Goal: Use online tool/utility: Utilize a website feature to perform a specific function

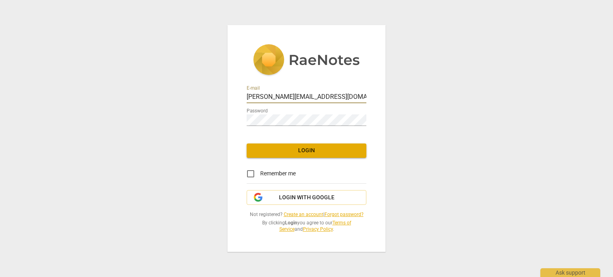
click at [301, 153] on span "Login" at bounding box center [306, 151] width 107 height 8
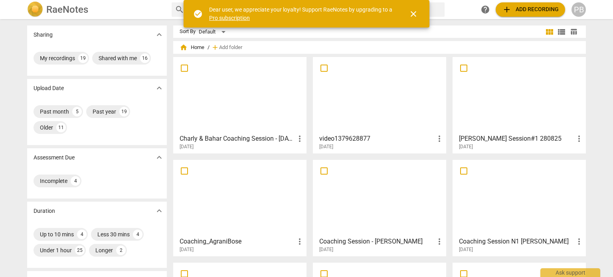
click at [398, 97] on div at bounding box center [380, 95] width 128 height 71
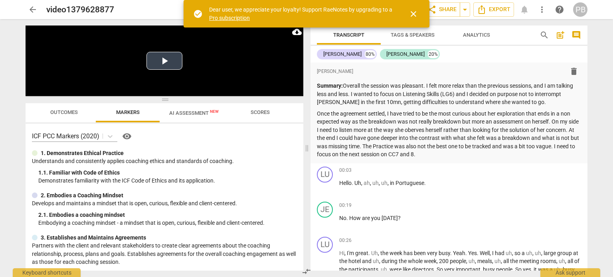
click at [161, 58] on button "Play Video" at bounding box center [165, 61] width 36 height 18
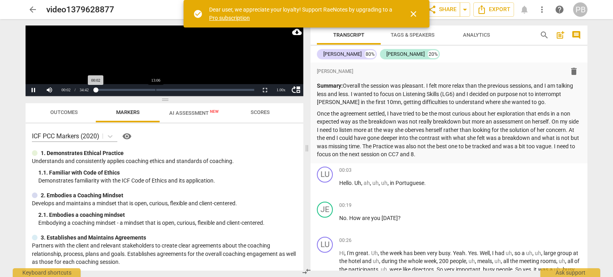
click at [156, 91] on div "Loaded : 0% Progress : 0.10%" at bounding box center [175, 90] width 165 height 12
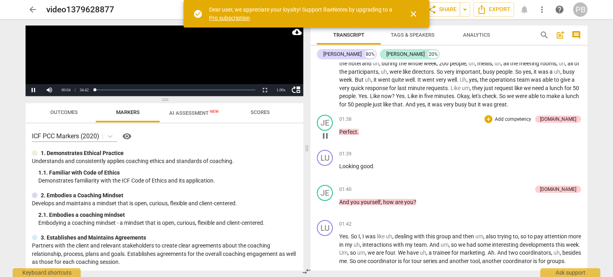
scroll to position [200, 0]
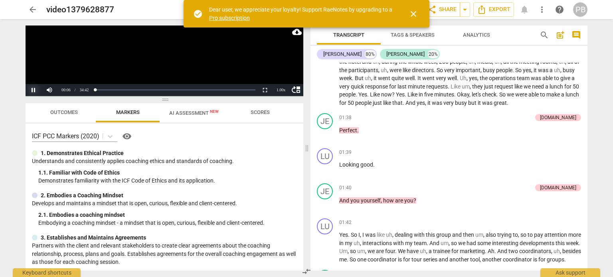
click at [35, 86] on button "Pause" at bounding box center [34, 90] width 16 height 12
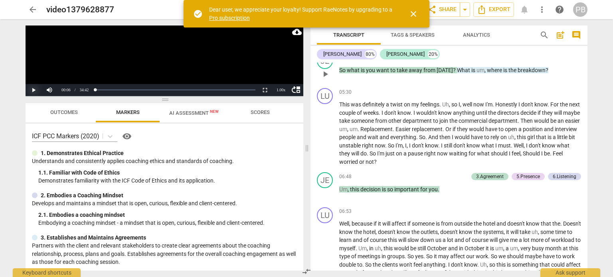
scroll to position [719, 0]
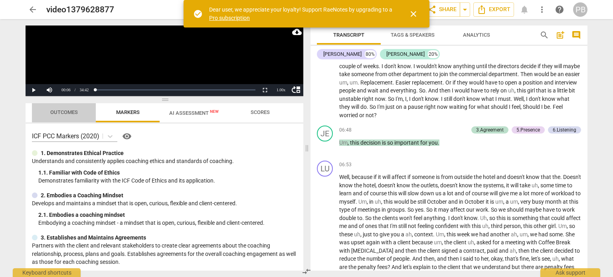
click at [72, 115] on span "Outcomes" at bounding box center [64, 112] width 28 height 6
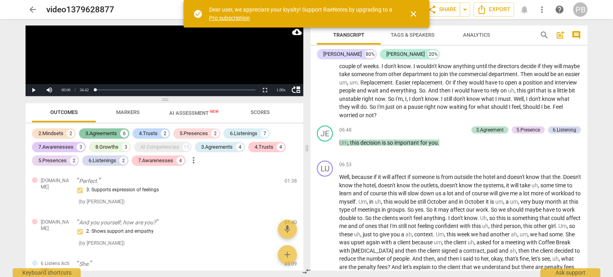
click at [114, 135] on div "3.Agreements" at bounding box center [101, 134] width 32 height 8
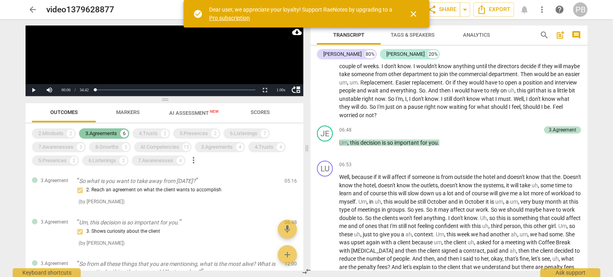
click at [93, 131] on div "3.Agreements" at bounding box center [101, 134] width 32 height 8
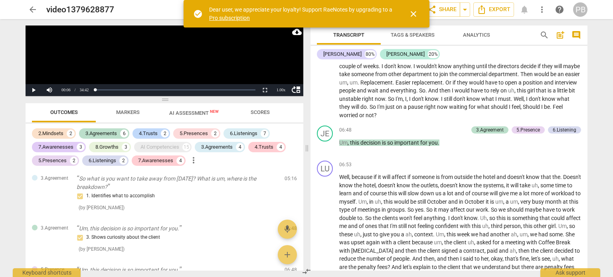
scroll to position [120, 0]
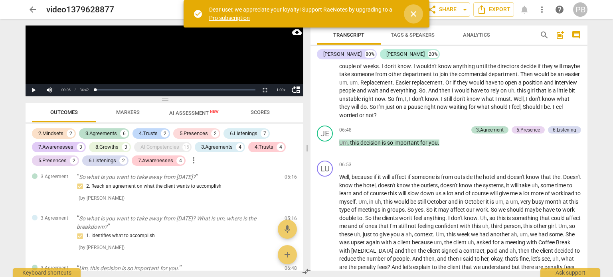
drag, startPoint x: 412, startPoint y: 12, endPoint x: 408, endPoint y: 13, distance: 4.0
click at [411, 12] on span "close" at bounding box center [414, 14] width 10 height 10
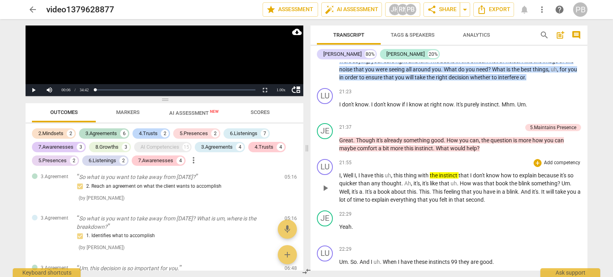
scroll to position [2116, 0]
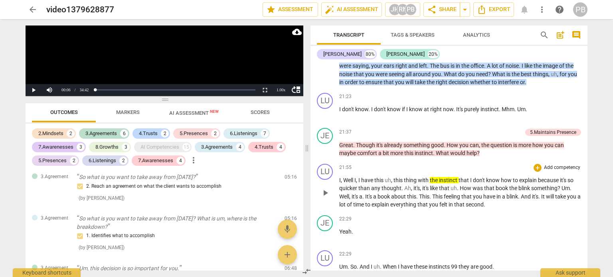
click at [327, 195] on span "play_arrow" at bounding box center [326, 193] width 10 height 10
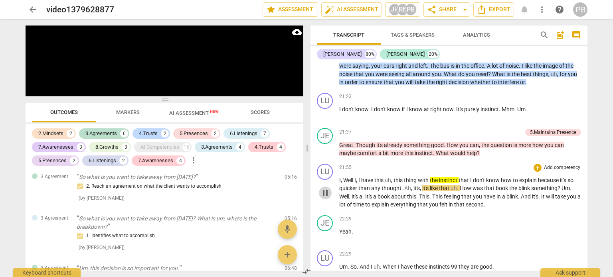
click at [322, 194] on span "pause" at bounding box center [326, 193] width 10 height 10
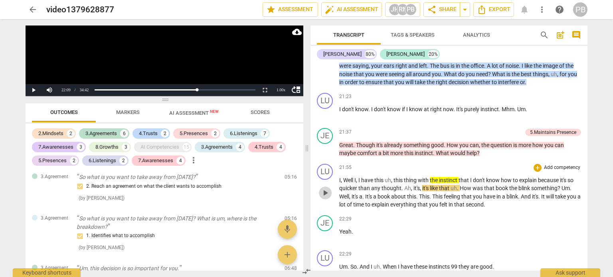
click at [326, 194] on span "play_arrow" at bounding box center [326, 193] width 10 height 10
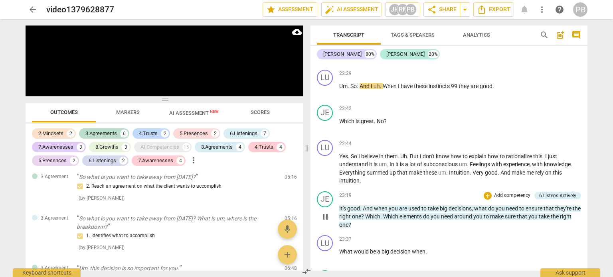
scroll to position [2316, 0]
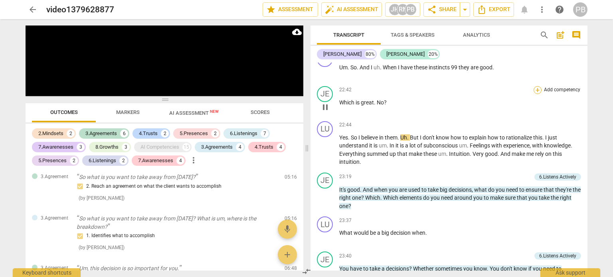
click at [538, 90] on div "+" at bounding box center [538, 90] width 8 height 8
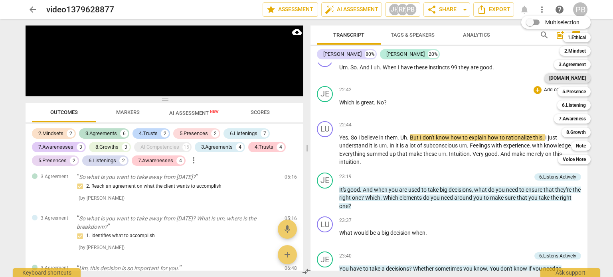
click at [582, 79] on b "[DOMAIN_NAME]" at bounding box center [567, 78] width 37 height 10
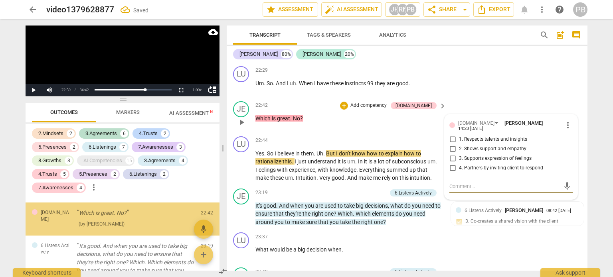
scroll to position [1815, 0]
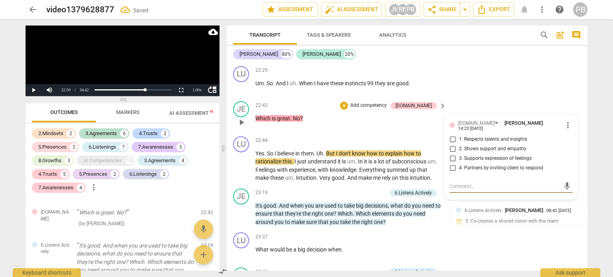
click at [450, 145] on input "2. Shows support and empathy" at bounding box center [452, 150] width 13 height 10
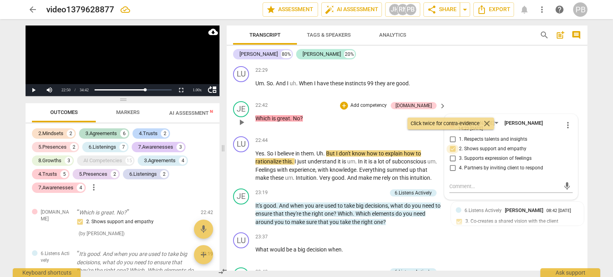
click at [452, 145] on input "2. Shows support and empathy" at bounding box center [452, 150] width 13 height 10
click at [448, 145] on input "2. Shows support and empathy" at bounding box center [452, 150] width 13 height 10
checkbox input "false"
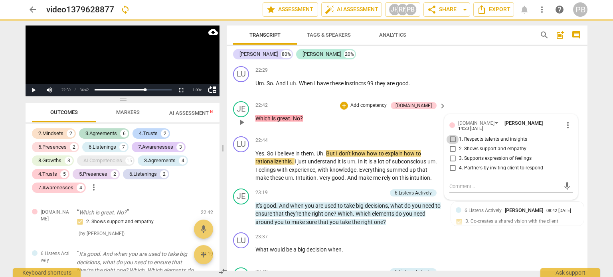
click at [450, 135] on input "1. Respects talents and insights" at bounding box center [452, 140] width 13 height 10
checkbox input "true"
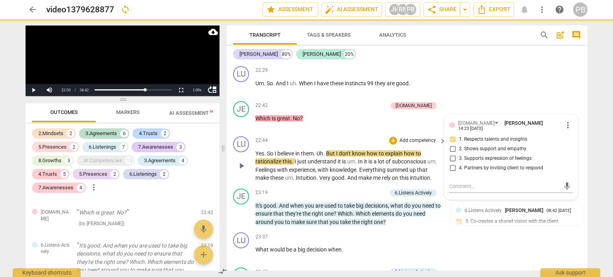
click at [240, 161] on span "play_arrow" at bounding box center [242, 166] width 10 height 10
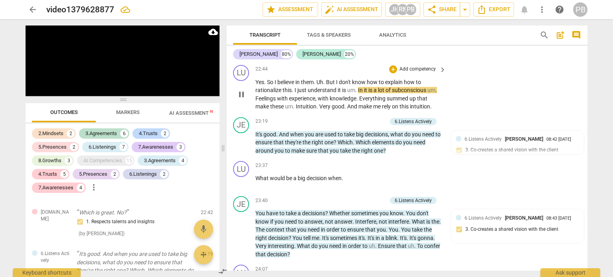
scroll to position [2700, 0]
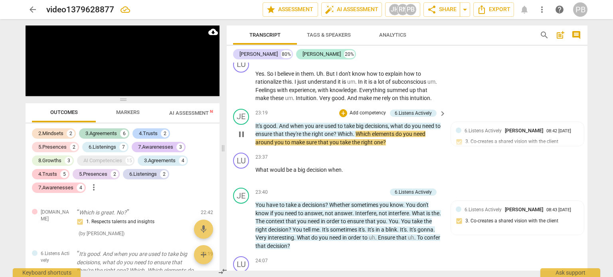
click at [245, 130] on span "pause" at bounding box center [242, 135] width 10 height 10
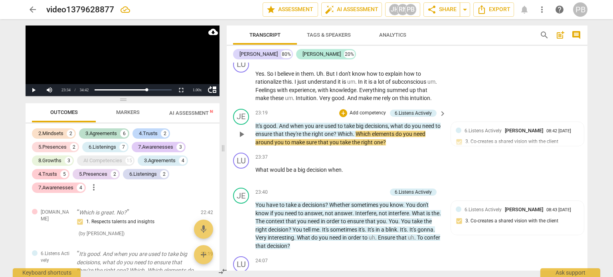
click at [376, 110] on p "Add competency" at bounding box center [368, 113] width 38 height 7
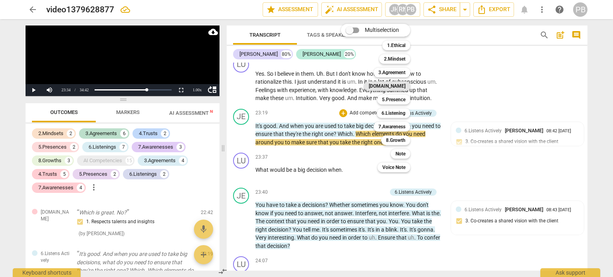
click at [398, 87] on b "[DOMAIN_NAME]" at bounding box center [387, 86] width 37 height 10
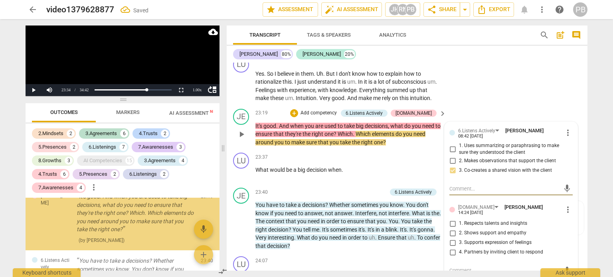
scroll to position [1947, 0]
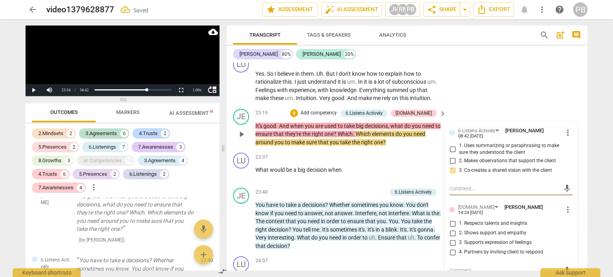
click at [452, 219] on input "1. Respects talents and insights" at bounding box center [452, 224] width 13 height 10
checkbox input "true"
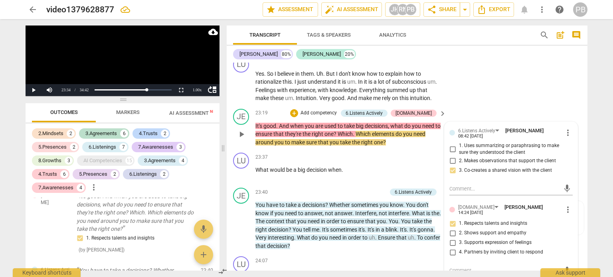
click at [337, 110] on p "Add competency" at bounding box center [319, 113] width 38 height 7
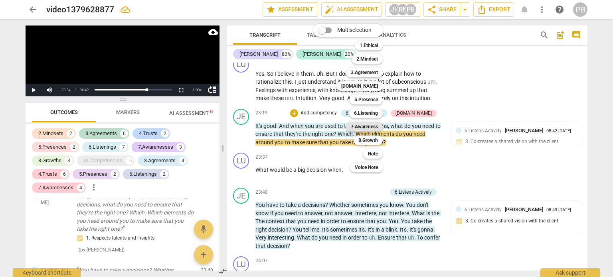
click at [361, 124] on b "7.Awareness" at bounding box center [364, 127] width 27 height 10
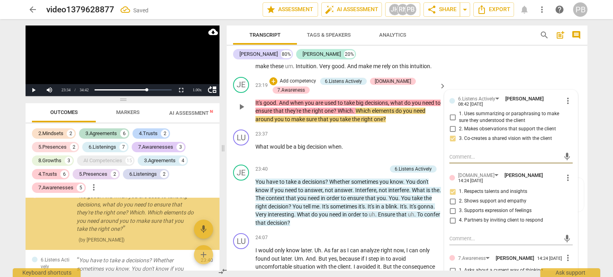
scroll to position [2780, 0]
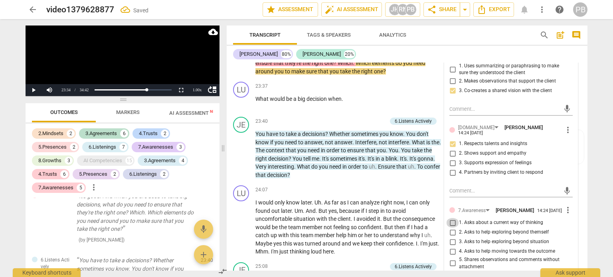
click at [450, 218] on input "1. Asks about a current way of thinking" at bounding box center [452, 223] width 13 height 10
checkbox input "true"
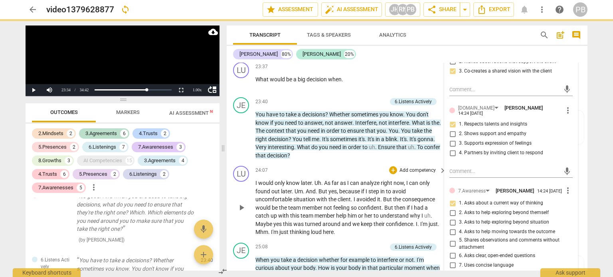
scroll to position [2740, 0]
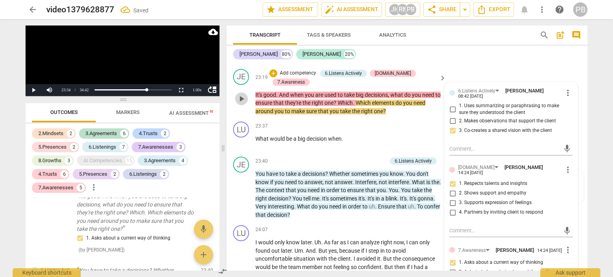
click at [238, 94] on span "play_arrow" at bounding box center [242, 99] width 10 height 10
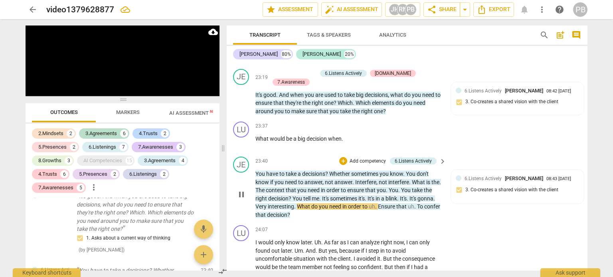
click at [350, 158] on p "Add competency" at bounding box center [368, 161] width 38 height 7
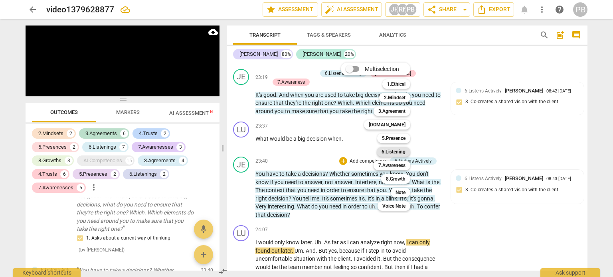
click at [388, 152] on b "6.Listening" at bounding box center [394, 152] width 24 height 10
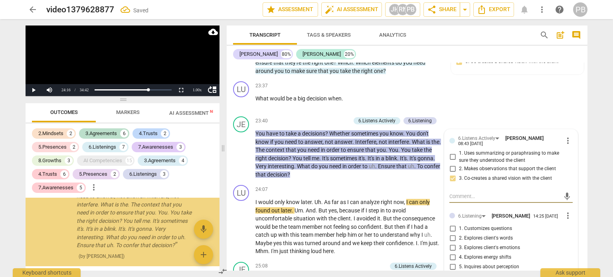
scroll to position [2820, 0]
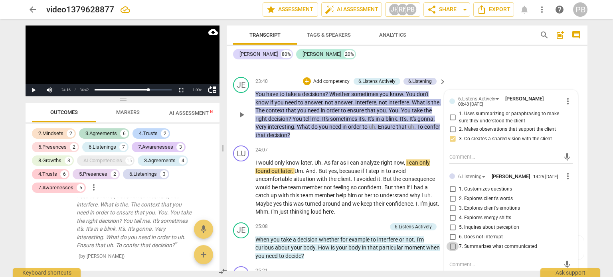
click at [452, 242] on input "7. Summarizes what communicated" at bounding box center [452, 247] width 13 height 10
checkbox input "true"
click at [244, 183] on span "play_arrow" at bounding box center [242, 188] width 10 height 10
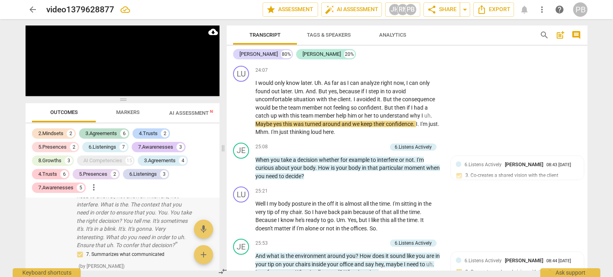
scroll to position [2179, 0]
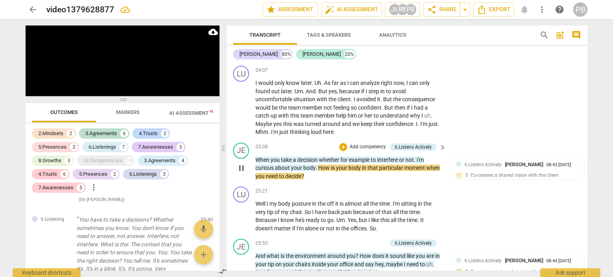
click at [362, 144] on p "Add competency" at bounding box center [368, 147] width 38 height 7
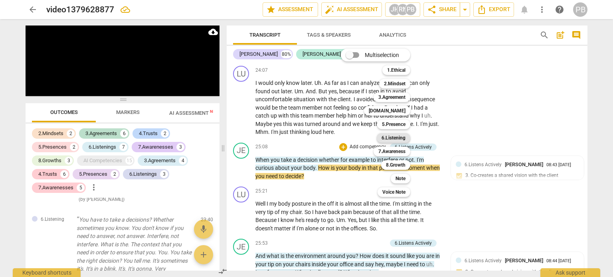
click at [396, 138] on b "6.Listening" at bounding box center [394, 138] width 24 height 10
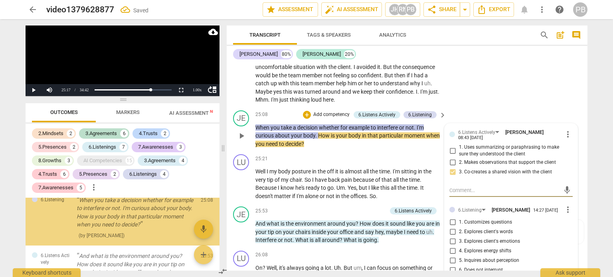
scroll to position [2980, 0]
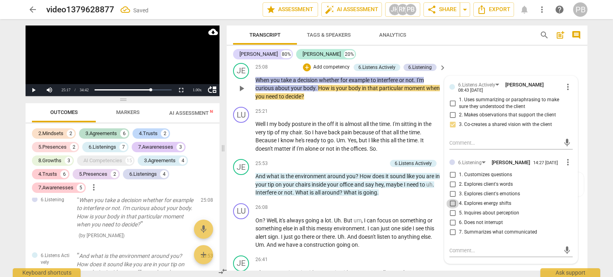
click at [450, 199] on input "4. Explores energy shifts" at bounding box center [452, 204] width 13 height 10
checkbox input "true"
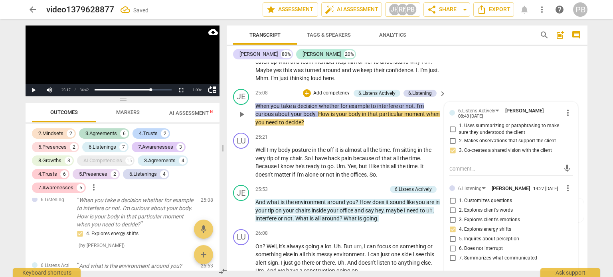
scroll to position [2940, 0]
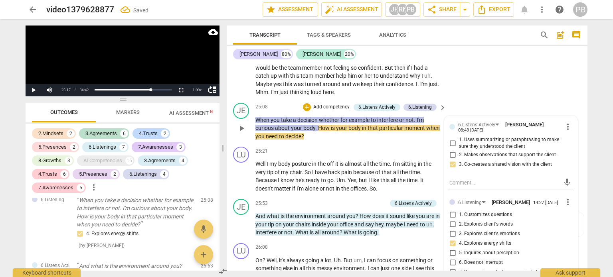
click at [244, 124] on span "play_arrow" at bounding box center [242, 129] width 10 height 10
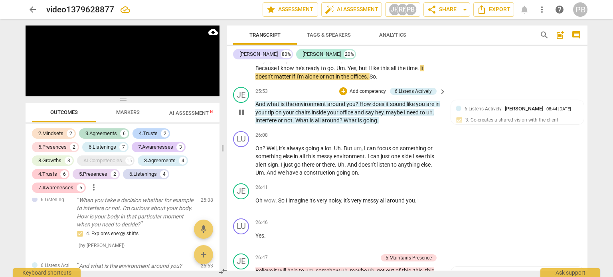
scroll to position [3060, 0]
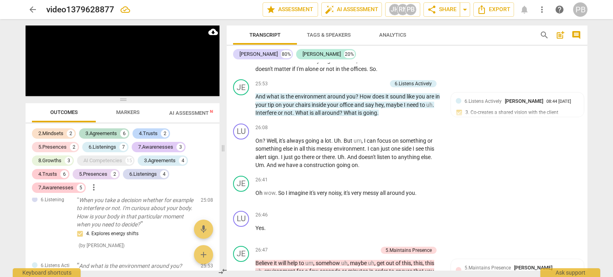
click at [383, 62] on div "Luciana 80% [PERSON_NAME] 20% format_bold format_list_bulleted [PERSON_NAME] de…" at bounding box center [407, 158] width 361 height 225
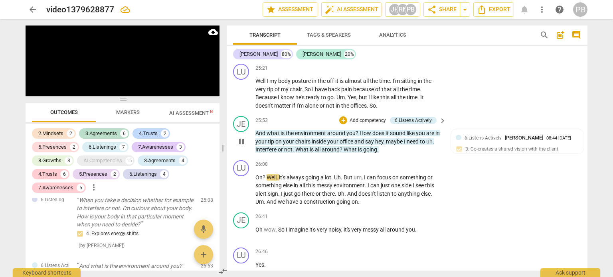
scroll to position [3020, 0]
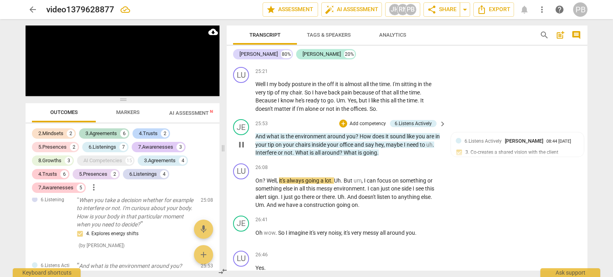
click at [364, 121] on p "Add competency" at bounding box center [368, 124] width 38 height 7
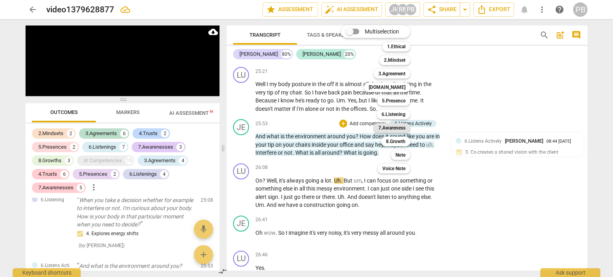
click at [388, 128] on b "7.Awareness" at bounding box center [392, 128] width 27 height 10
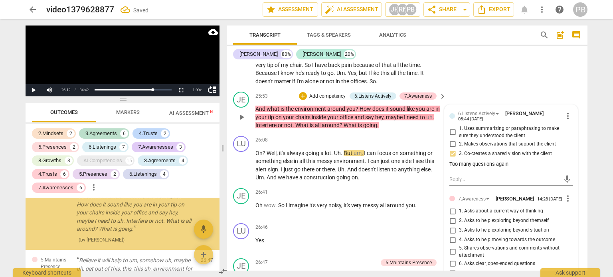
scroll to position [3060, 0]
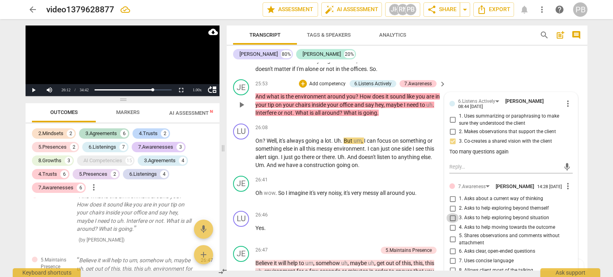
click at [450, 214] on input "3. Asks to help exploring beyond situation" at bounding box center [452, 219] width 13 height 10
checkbox input "true"
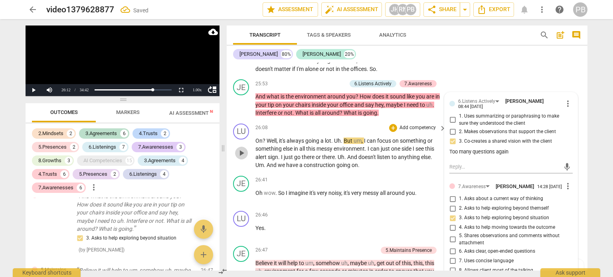
click at [238, 149] on span "play_arrow" at bounding box center [242, 154] width 10 height 10
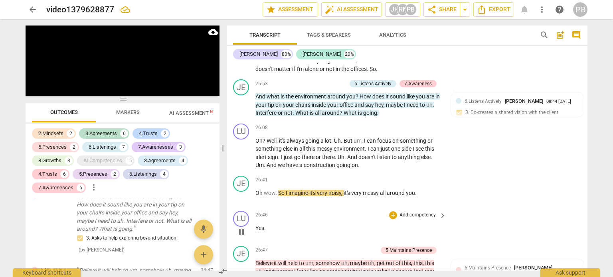
scroll to position [3100, 0]
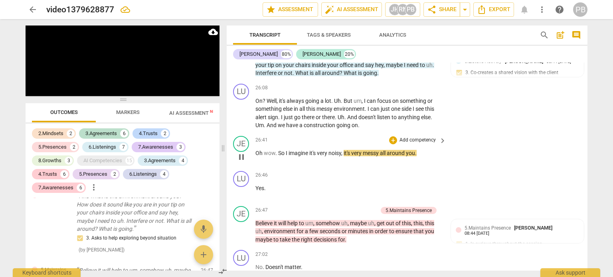
click at [408, 137] on p "Add competency" at bounding box center [418, 140] width 38 height 7
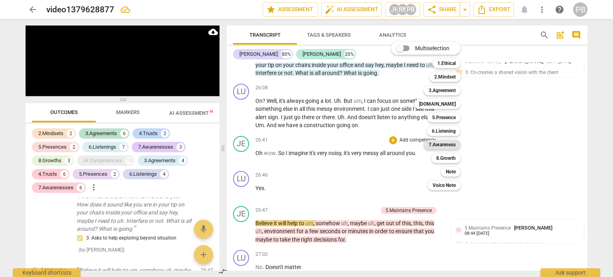
drag, startPoint x: 440, startPoint y: 145, endPoint x: 436, endPoint y: 143, distance: 4.3
click at [439, 145] on b "7.Awareness" at bounding box center [442, 145] width 27 height 10
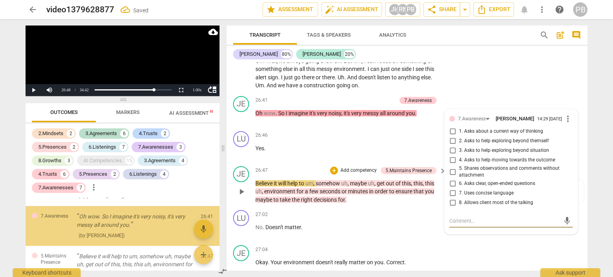
scroll to position [2578, 0]
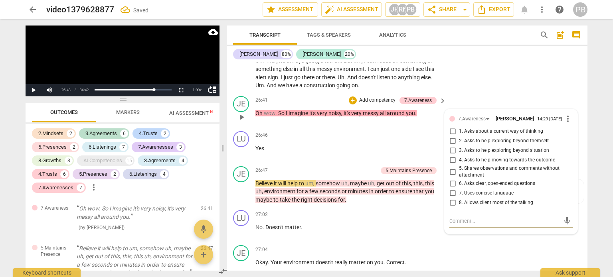
click at [452, 167] on input "5. Shares observations and comments without attachment" at bounding box center [452, 172] width 13 height 10
checkbox input "true"
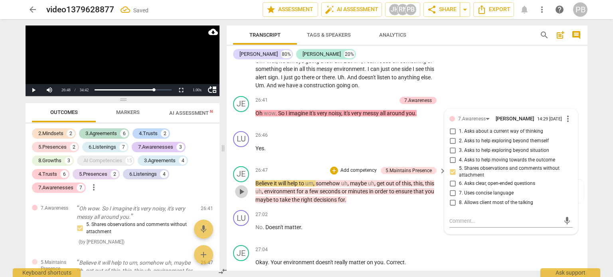
click at [240, 187] on span "play_arrow" at bounding box center [242, 192] width 10 height 10
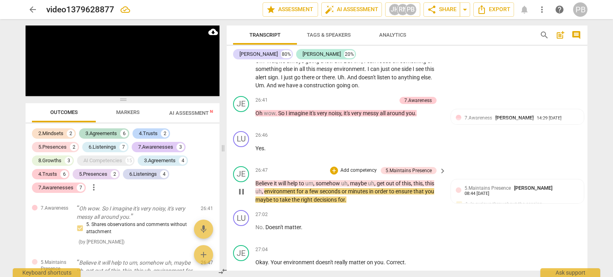
click at [344, 167] on p "Add competency" at bounding box center [359, 170] width 38 height 7
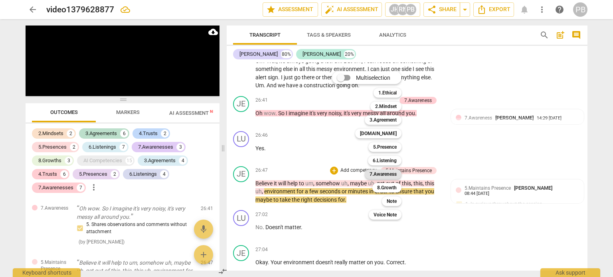
click at [379, 174] on b "7.Awareness" at bounding box center [383, 175] width 27 height 10
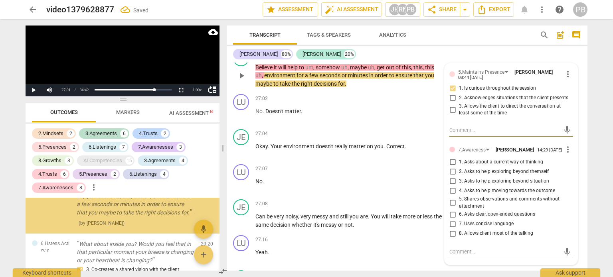
scroll to position [3259, 0]
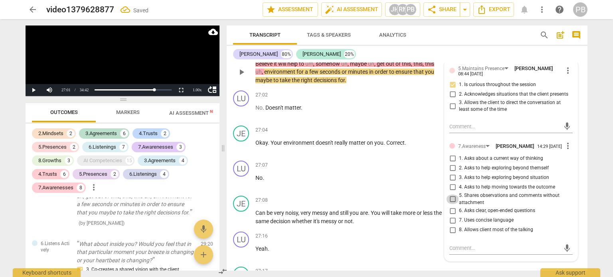
click at [451, 195] on input "5. Shares observations and comments without attachment" at bounding box center [452, 200] width 13 height 10
checkbox input "true"
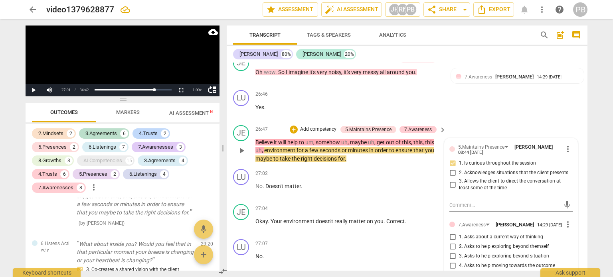
scroll to position [3179, 0]
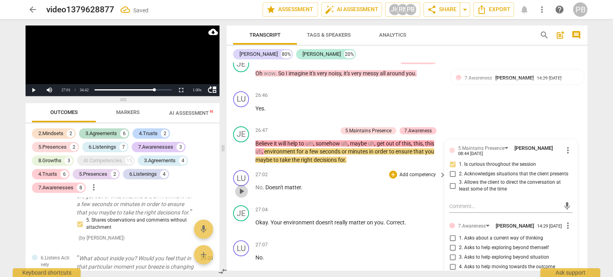
click at [241, 187] on span "play_arrow" at bounding box center [242, 192] width 10 height 10
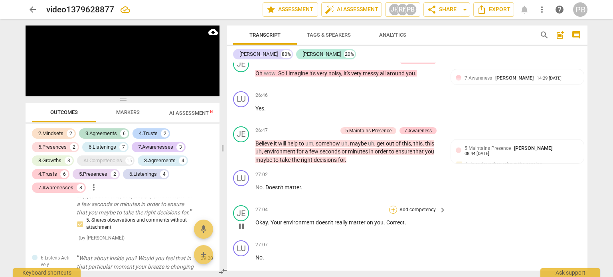
click at [393, 206] on div "+" at bounding box center [393, 210] width 8 height 8
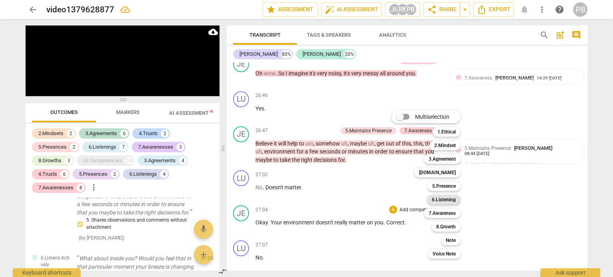
click at [449, 201] on b "6.Listening" at bounding box center [444, 200] width 24 height 10
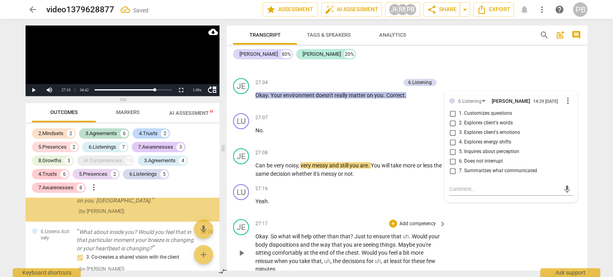
scroll to position [2785, 0]
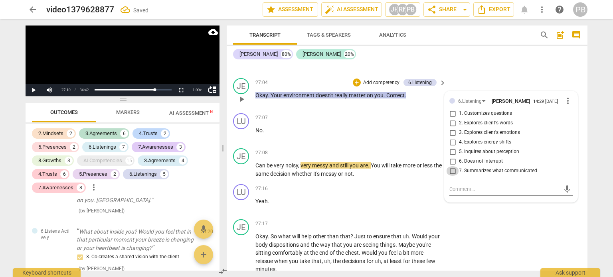
click at [454, 166] on input "7. Summarizes what communicated" at bounding box center [452, 171] width 13 height 10
checkbox input "true"
click at [244, 201] on span "play_arrow" at bounding box center [242, 206] width 10 height 10
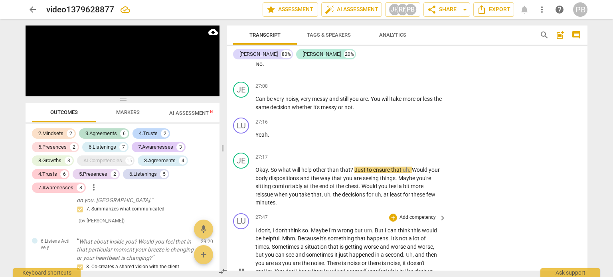
scroll to position [3387, 0]
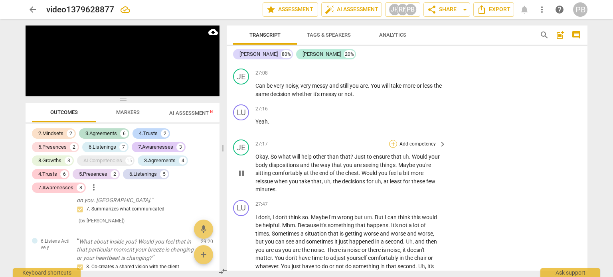
click at [392, 140] on div "+" at bounding box center [393, 144] width 8 height 8
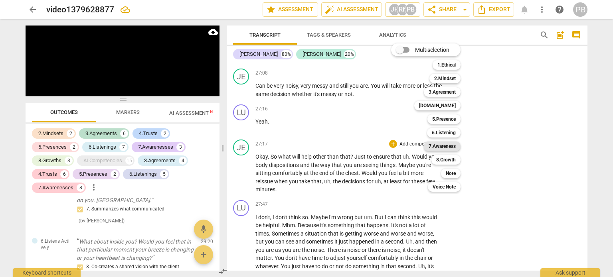
click at [447, 148] on b "7.Awareness" at bounding box center [442, 147] width 27 height 10
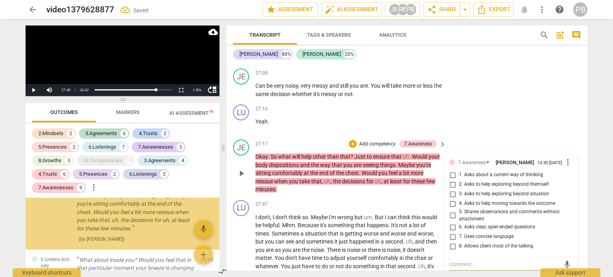
scroll to position [2855, 0]
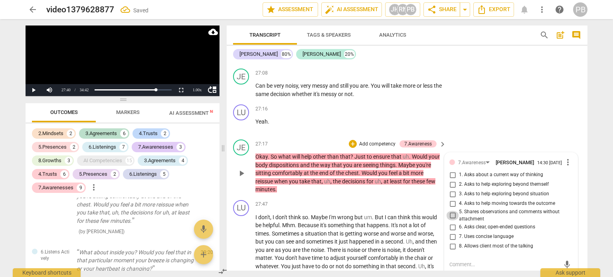
click at [451, 211] on input "5. Shares observations and comments without attachment" at bounding box center [452, 216] width 13 height 10
checkbox input "true"
click at [467, 261] on textarea at bounding box center [505, 265] width 111 height 8
type textarea "B"
type textarea "Bu"
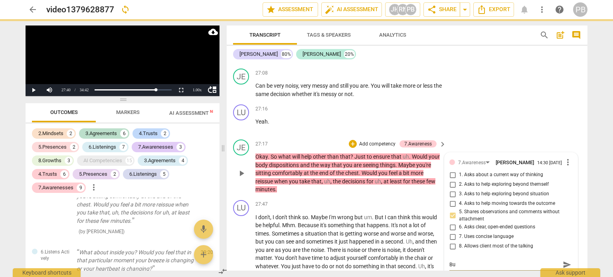
type textarea "But"
type textarea "But yo"
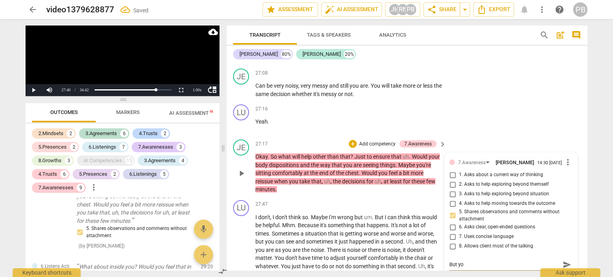
type textarea "But you"
type textarea "But you a"
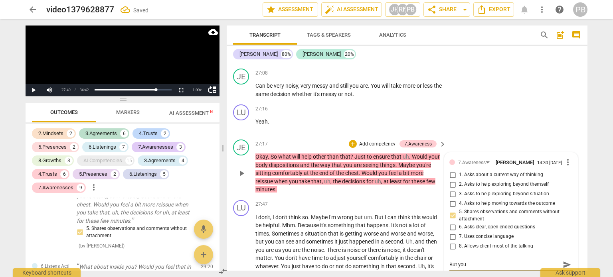
type textarea "But you a"
type textarea "But you ar"
type textarea "But you are"
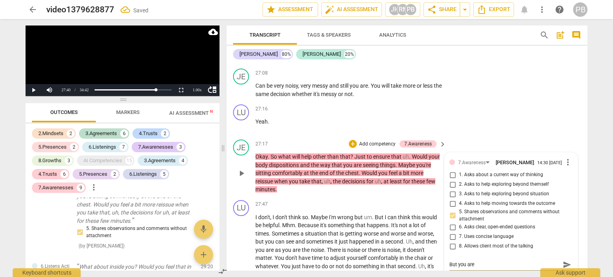
type textarea "But you are"
type textarea "But you are l"
type textarea "But you are le"
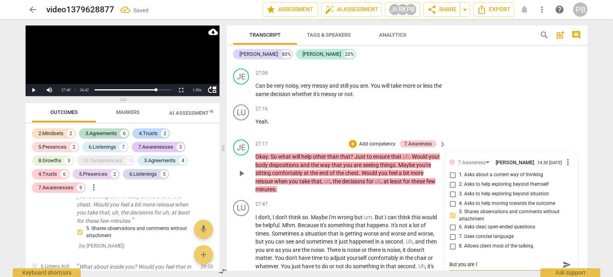
type textarea "But you are le"
type textarea "But you are lea"
type textarea "But you are lead"
type textarea "But you are leadi"
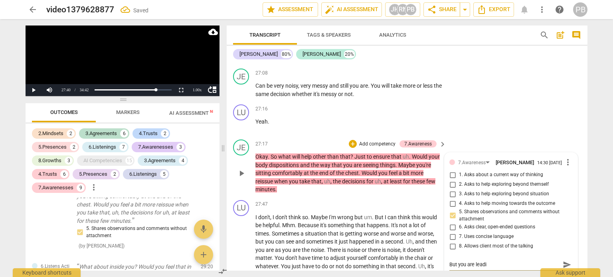
type textarea "But you are leadin"
type textarea "But you are leading"
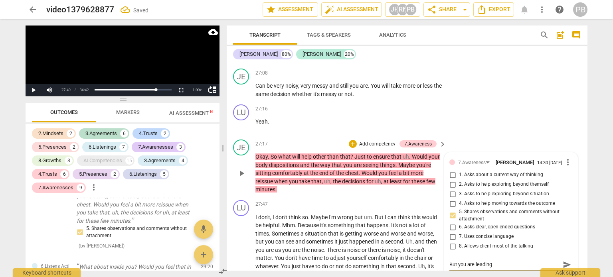
type textarea "But you are leading"
type textarea "But you are leading h"
type textarea "But you are leading he"
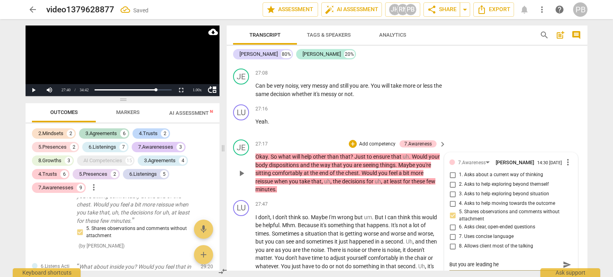
type textarea "But you are leading her"
type textarea "But you are leading here"
type textarea "But you are leading here a"
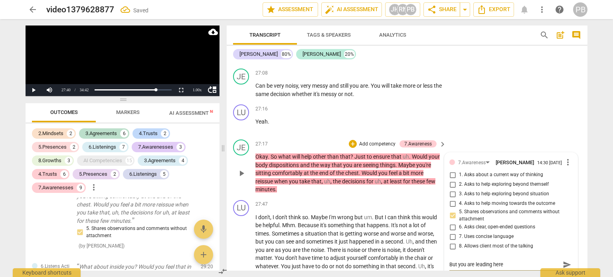
type textarea "But you are leading here a"
type textarea "But you are leading here an"
type textarea "But you are leading here and"
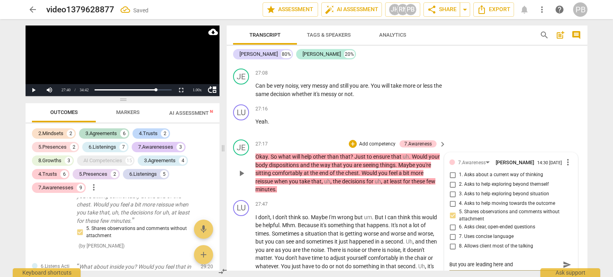
type textarea "But you are leading here and"
type textarea "But you are leading here and y"
type textarea "But you are leading here and yo"
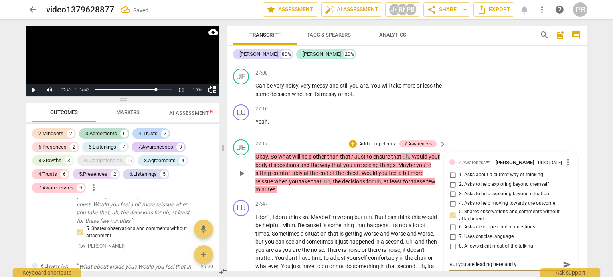
type textarea "But you are leading here and yo"
type textarea "But you are leading here and you"
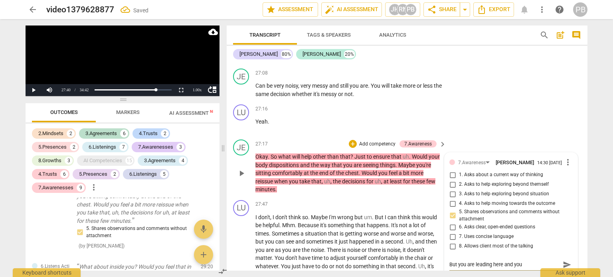
type textarea "But you are leading here and you d"
type textarea "But you are leading here and you di"
type textarea "But you are leading here and you did"
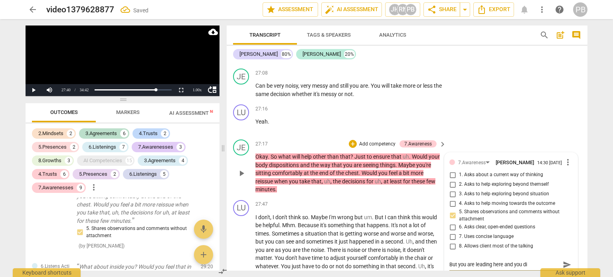
type textarea "But you are leading here and you did"
type textarea "But you are leading here and you did n"
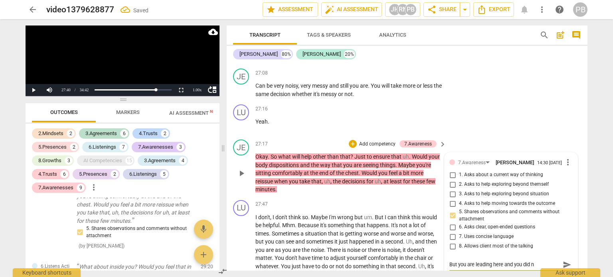
type textarea "But you are leading here and you did no"
type textarea "But you are leading here and you did not"
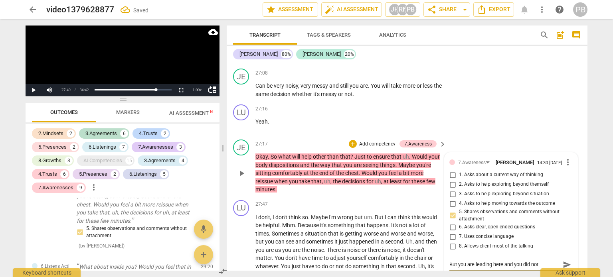
type textarea "But you are leading here and you did not r"
type textarea "But you are leading here and you did not rq"
type textarea "But you are leading here and you did not r"
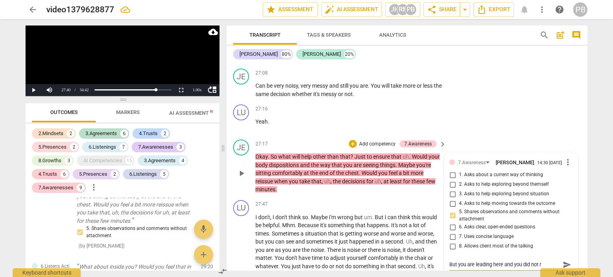
type textarea "But you are leading here and you did not re"
type textarea "But you are leading here and you did not req"
type textarea "But you are leading here and you did not requ"
type textarea "But you are leading here and you did not reque"
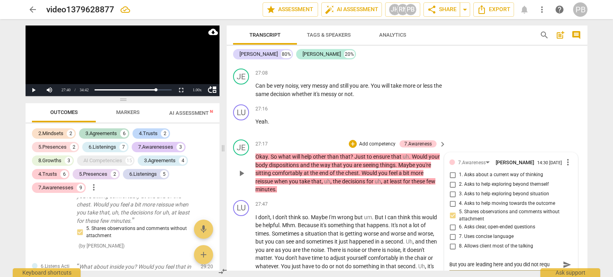
type textarea "But you are leading here and you did not reque"
type textarea "But you are leading here and you did not reques"
type textarea "But you are leading here and you did not request"
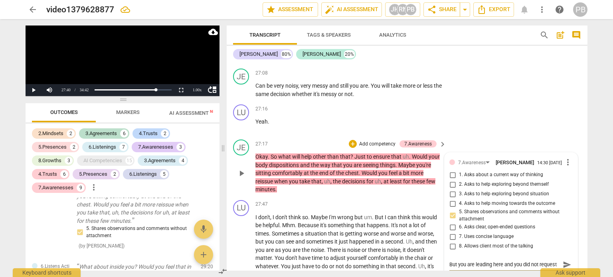
type textarea "But you are leading here and you did not request"
type textarea "But you are leading here and you did not request t"
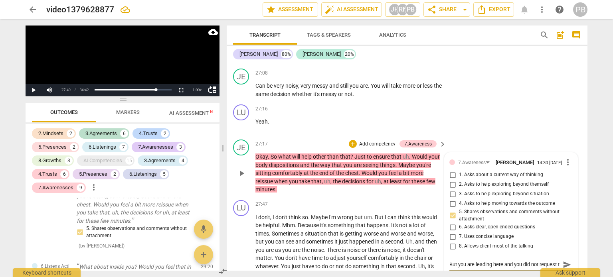
type textarea "But you are leading here and you did not request to"
type textarea "But you are leading here and you did not request to h"
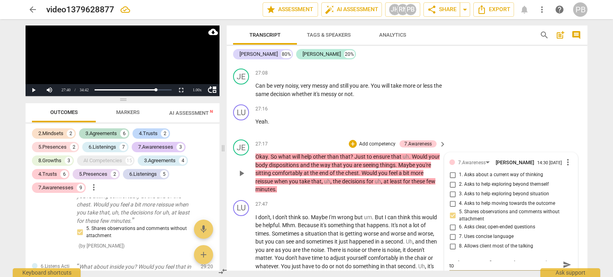
type textarea "But you are leading here and you did not request to h"
type textarea "But you are leading here and you did not request to he"
type textarea "But you are leading here and you did not request to her"
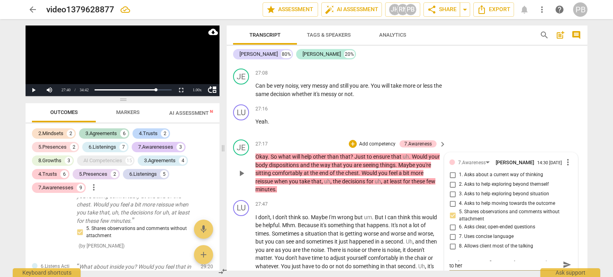
scroll to position [0, 0]
type textarea "But you are leading here and you did not request to her"
type textarea "But you are leading here and you did not request to her t"
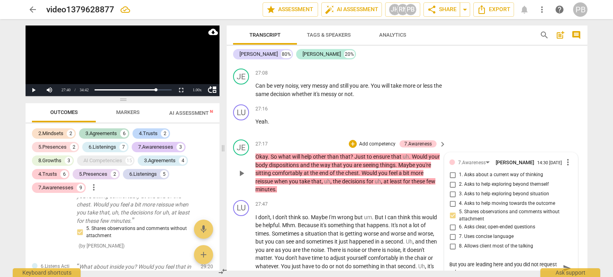
type textarea "But you are leading here and you did not request to her to"
type textarea "But you are leading here and you did not request to her to b"
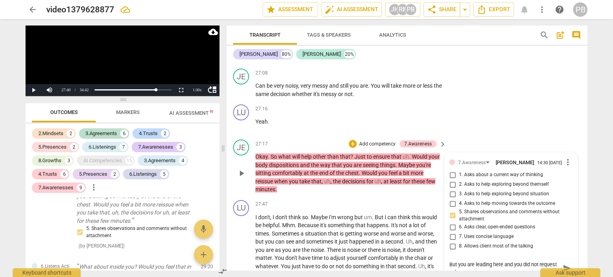
type textarea "But you are leading here and you did not request to her to b"
type textarea "But you are leading here and you did not request to her to br"
type textarea "But you are leading here and you did not request to her to bra"
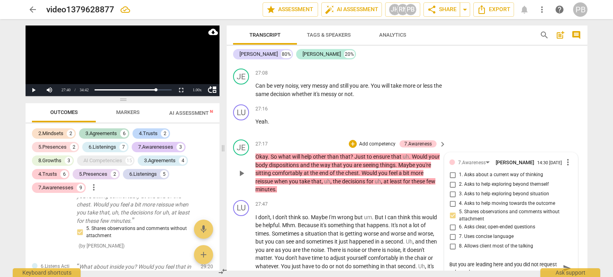
type textarea "But you are leading here and you did not request to her to brai"
type textarea "But you are leading here and you did not request to her to brain"
type textarea "But you are leading here and you did not request to her to brains"
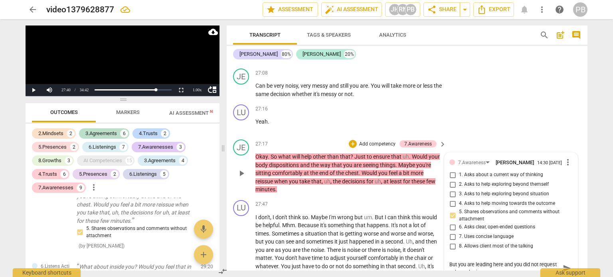
type textarea "But you are leading here and you did not request to her to brains"
type textarea "But you are leading here and you did not request to her to brainst"
type textarea "But you are leading here and you did not request to her to brainsto"
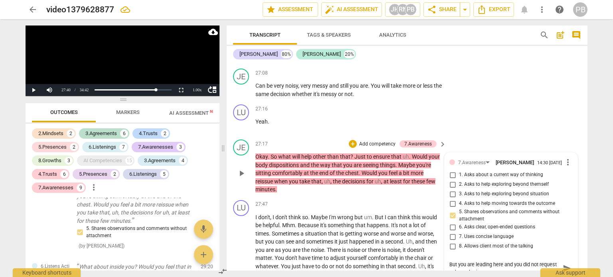
type textarea "But you are leading here and you did not request to her to brainstor"
type textarea "But you are leading here and you did not request to her to brainstorm"
type textarea "But you are leading here and you did not request to her to brainstorm o"
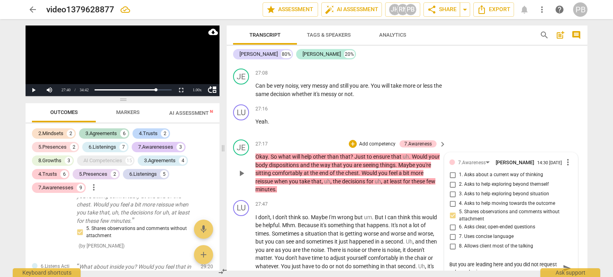
type textarea "But you are leading here and you did not request to her to brainstorm o"
type textarea "But you are leading here and you did not request to her to brainstorm or"
type textarea "But you are leading here and you did not request to her to brainstorm or c"
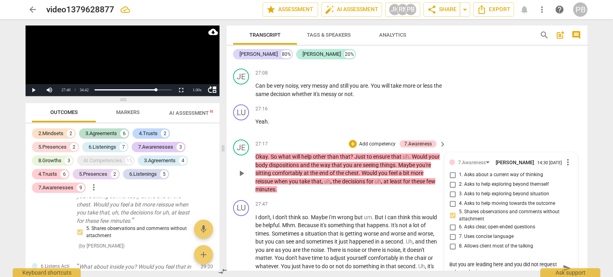
type textarea "But you are leading here and you did not request to her to brainstorm or co"
type textarea "But you are leading here and you did not request to her to brainstorm or con"
type textarea "But you are leading here and you did not request to her to brainstorm or cons"
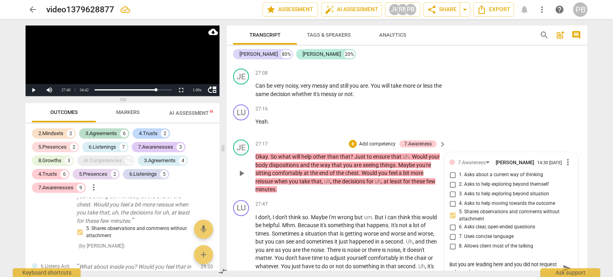
type textarea "But you are leading here and you did not request to her to brainstorm or cons"
type textarea "But you are leading here and you did not request to her to brainstorm or consi"
type textarea "But you are leading here and you did not request to her to brainstorm or consid"
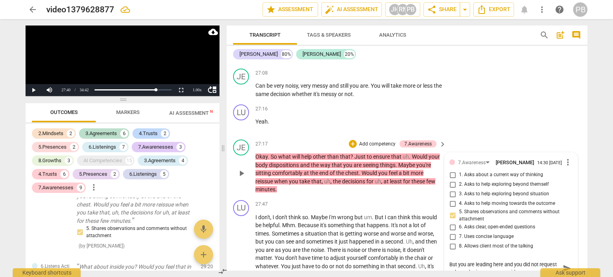
type textarea "But you are leading here and you did not request to her to brainstorm or conside"
type textarea "But you are leading here and you did not request to her to brainstorm or consid…"
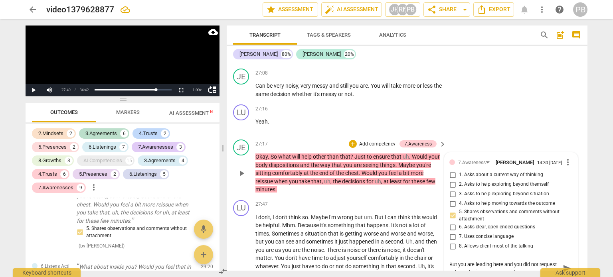
type textarea "But you are leading here and you did not request to her to brainstorm or consid…"
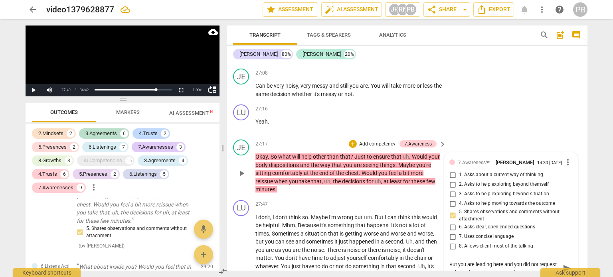
type textarea "But you are leading here and you did not request to her to brainstorm or consid…"
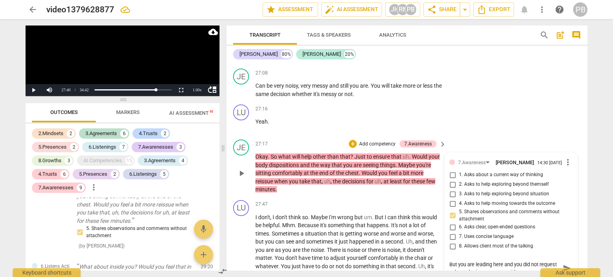
type textarea "But you are leading here and you did not request to her to brainstorm or consid…"
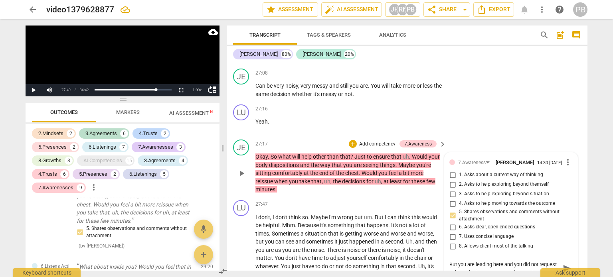
type textarea "But you are leading here and you did not request to her to brainstorm or consid…"
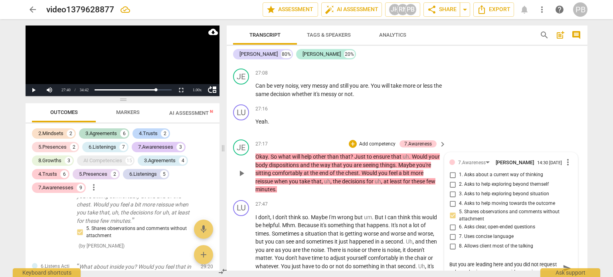
type textarea "But you are leading here and you did not request to her to brainstorm or consid…"
click at [564, 264] on span "send" at bounding box center [567, 268] width 9 height 9
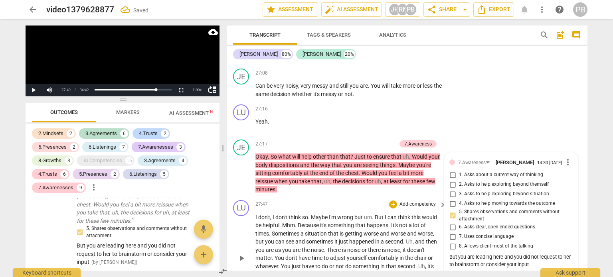
click at [236, 254] on span "play_arrow" at bounding box center [241, 259] width 13 height 10
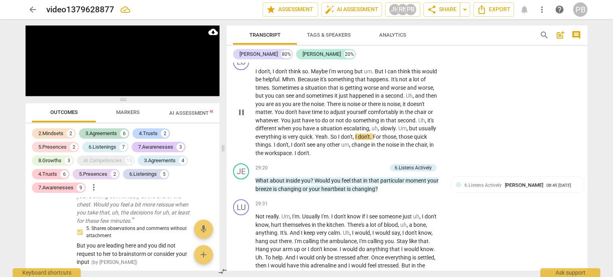
scroll to position [3546, 0]
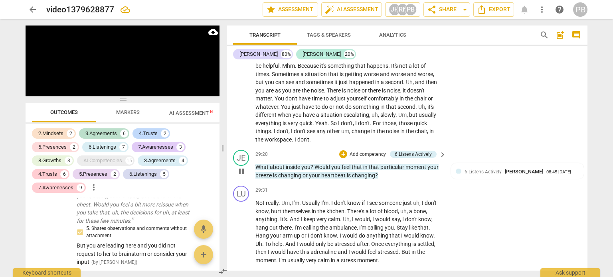
click at [374, 151] on p "Add competency" at bounding box center [368, 154] width 38 height 7
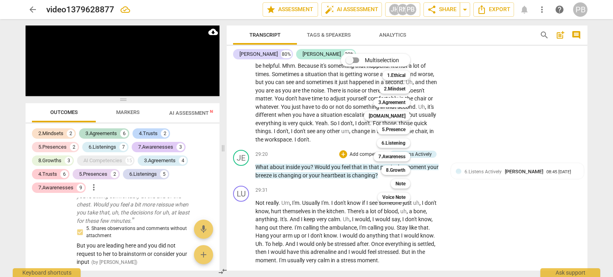
click at [403, 162] on div "7.Awareness 7" at bounding box center [397, 157] width 52 height 14
click at [403, 159] on b "7.Awareness" at bounding box center [392, 157] width 27 height 10
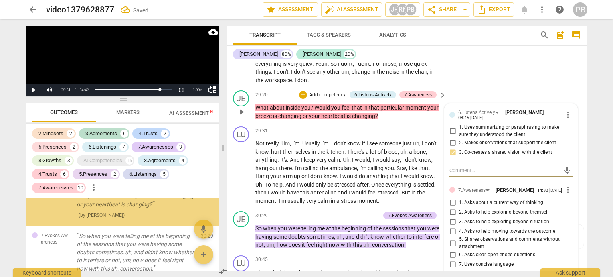
scroll to position [3626, 0]
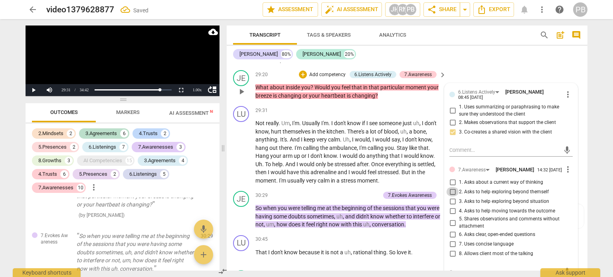
click at [453, 187] on input "2. Asks to help exploring beyond themself" at bounding box center [452, 192] width 13 height 10
checkbox input "true"
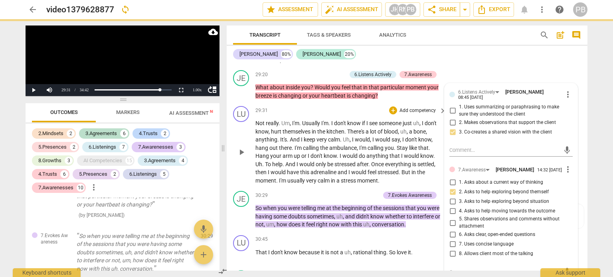
click at [242, 148] on span "play_arrow" at bounding box center [242, 153] width 10 height 10
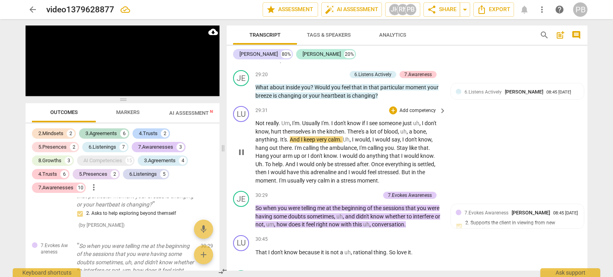
scroll to position [3666, 0]
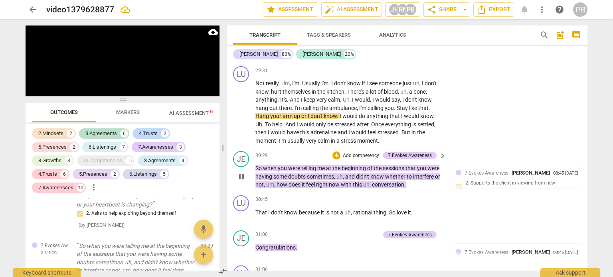
click at [353, 153] on p "Add competency" at bounding box center [361, 156] width 38 height 7
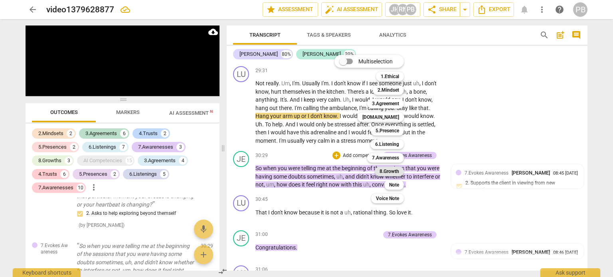
click at [392, 168] on b "8.Growth" at bounding box center [390, 172] width 20 height 10
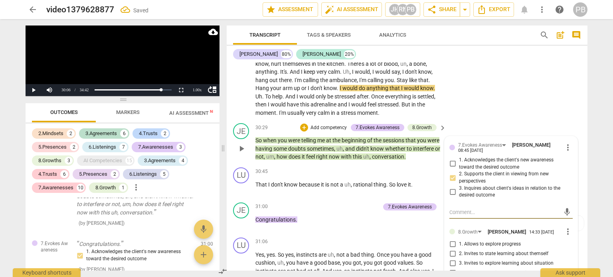
scroll to position [3706, 0]
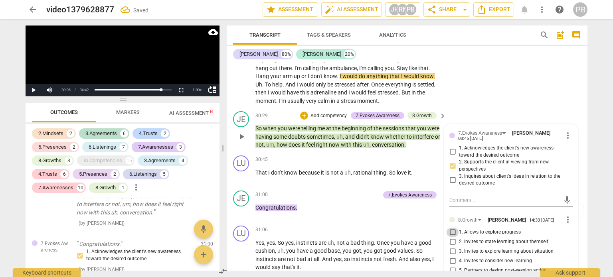
click at [450, 228] on input "1. Allows to explore progress" at bounding box center [452, 233] width 13 height 10
checkbox input "true"
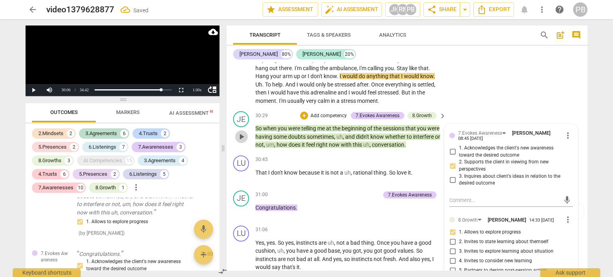
click at [244, 132] on span "play_arrow" at bounding box center [242, 137] width 10 height 10
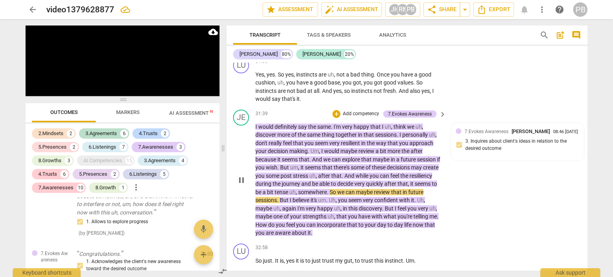
scroll to position [3866, 0]
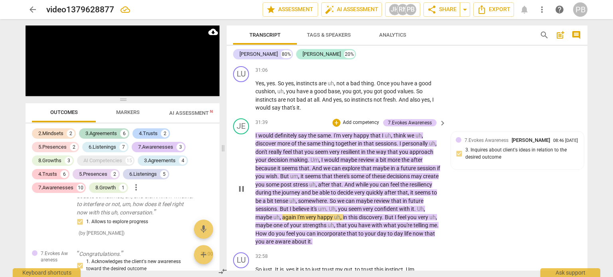
click at [357, 119] on p "Add competency" at bounding box center [361, 122] width 38 height 7
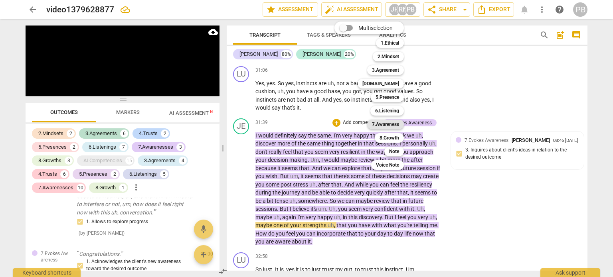
click at [391, 123] on b "7.Awareness" at bounding box center [385, 125] width 27 height 10
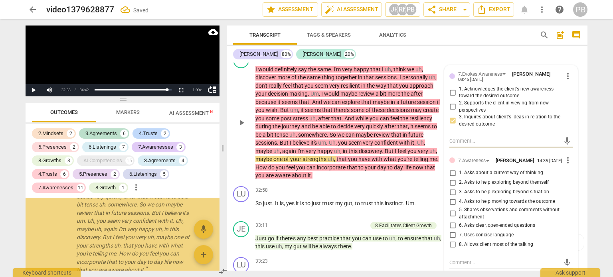
scroll to position [3946, 0]
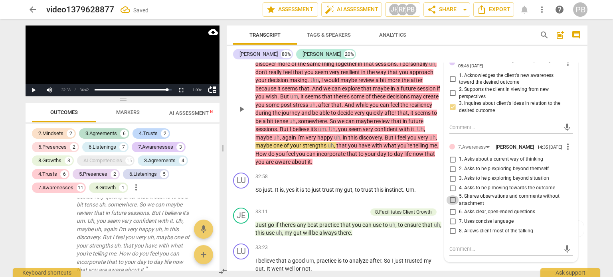
click at [454, 196] on input "5. Shares observations and comments without attachment" at bounding box center [452, 201] width 13 height 10
checkbox input "true"
click at [412, 208] on div "JE play_arrow pause 33:11 + Add competency 8.Facilitates Client Growth keyboard…" at bounding box center [407, 223] width 361 height 36
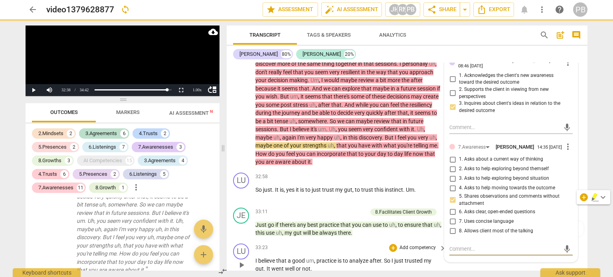
drag, startPoint x: 451, startPoint y: 226, endPoint x: 442, endPoint y: 216, distance: 13.8
click at [450, 246] on textarea at bounding box center [505, 250] width 111 height 8
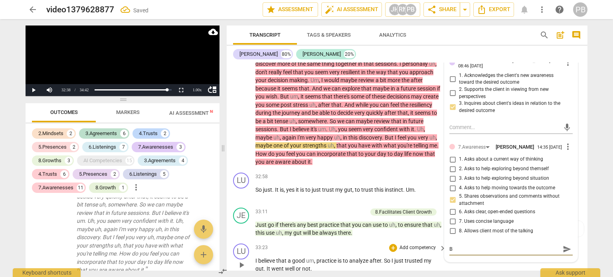
type textarea "B"
type textarea "Bu"
type textarea "But"
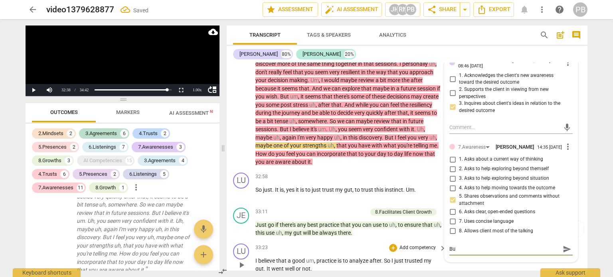
type textarea "But"
type textarea "But a"
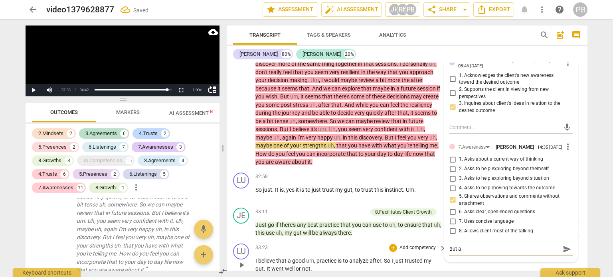
type textarea "But a"
type textarea "But a b"
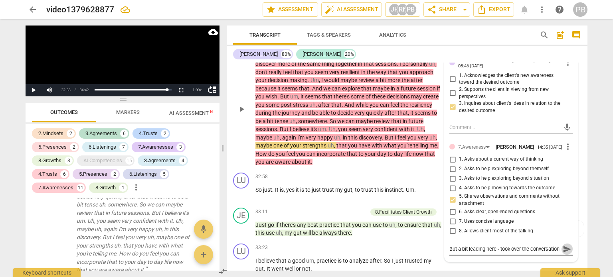
click at [563, 245] on span "send" at bounding box center [567, 249] width 9 height 9
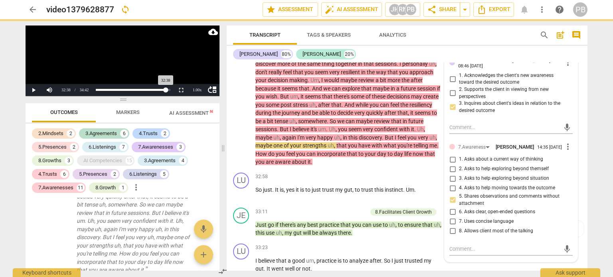
scroll to position [0, 0]
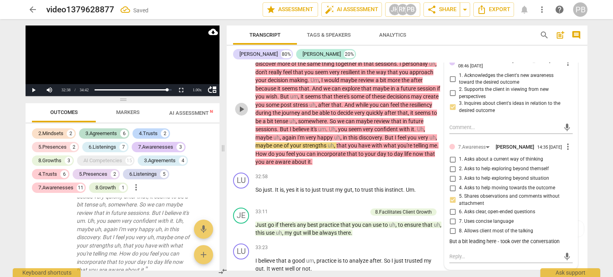
click at [238, 105] on span "play_arrow" at bounding box center [242, 110] width 10 height 10
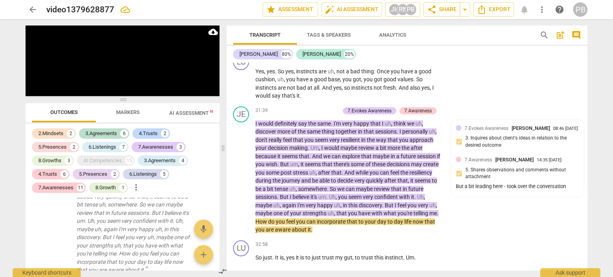
scroll to position [3866, 0]
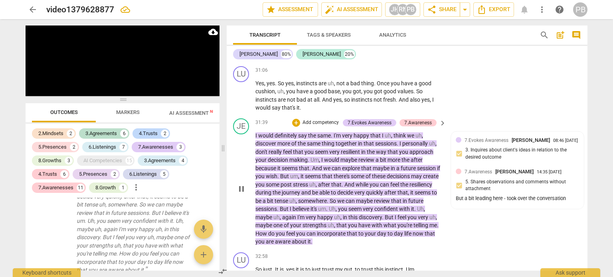
click at [323, 119] on p "Add competency" at bounding box center [321, 122] width 38 height 7
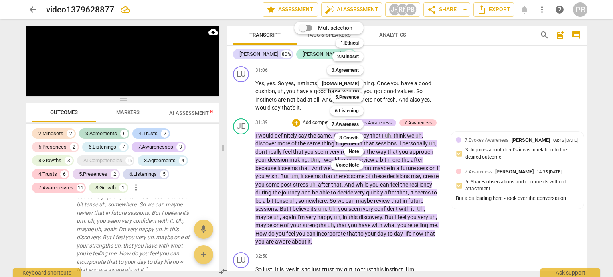
click at [479, 149] on div at bounding box center [306, 138] width 613 height 277
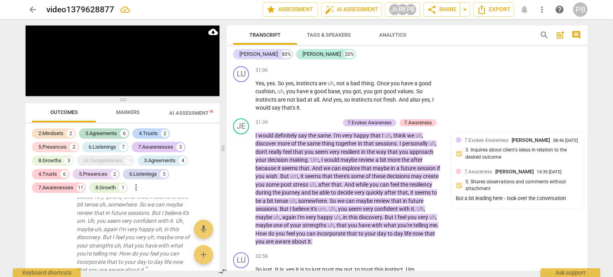
click at [481, 169] on span "7.Awareness" at bounding box center [479, 172] width 28 height 6
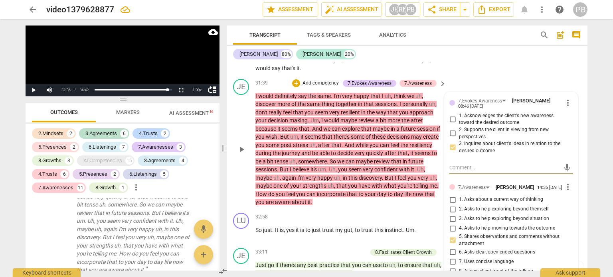
scroll to position [3906, 0]
click at [450, 204] on input "2. Asks to help exploring beyond themself" at bounding box center [452, 209] width 13 height 10
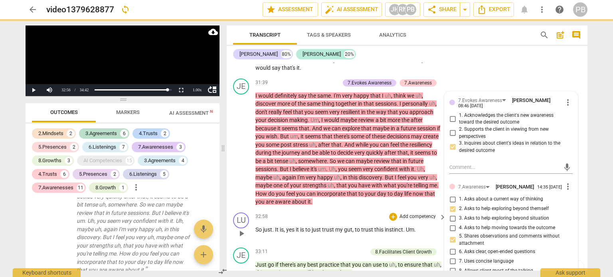
scroll to position [3946, 0]
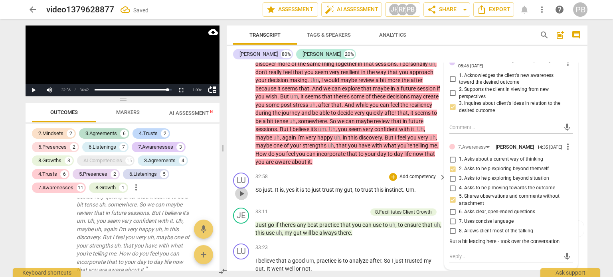
click at [240, 189] on span "play_arrow" at bounding box center [242, 194] width 10 height 10
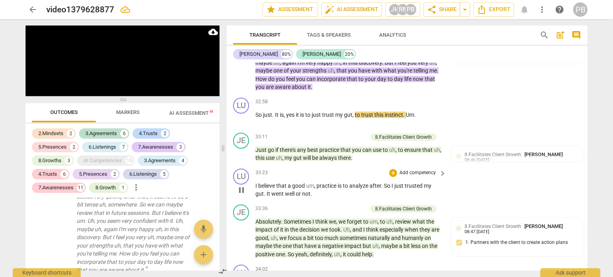
scroll to position [4025, 0]
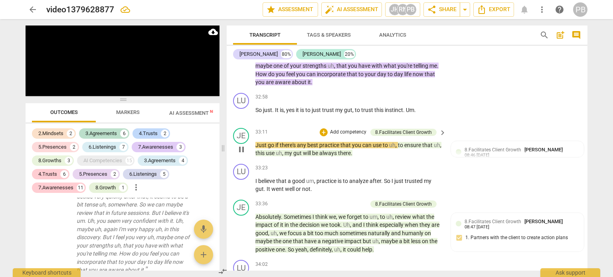
click at [348, 129] on p "Add competency" at bounding box center [348, 132] width 38 height 7
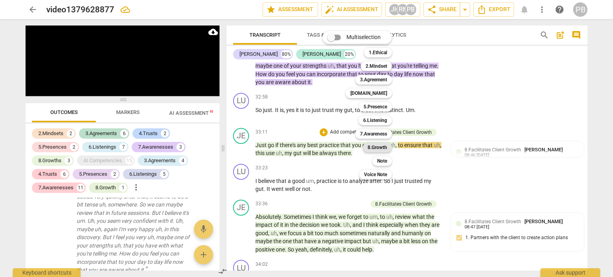
click at [379, 147] on b "8.Growth" at bounding box center [378, 148] width 20 height 10
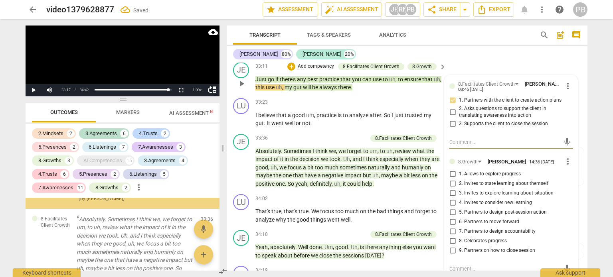
scroll to position [4105, 0]
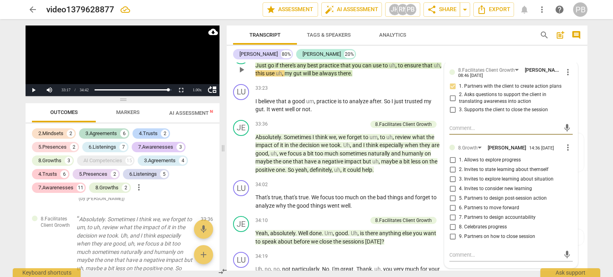
click at [452, 194] on input "5. Partners to design post-session action" at bounding box center [452, 199] width 13 height 10
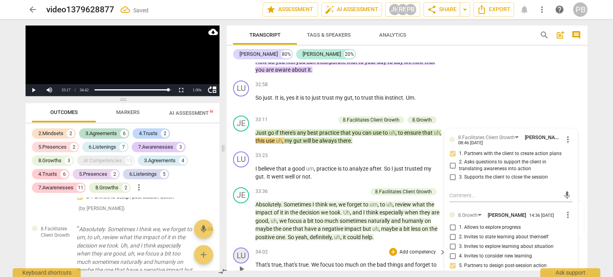
scroll to position [4025, 0]
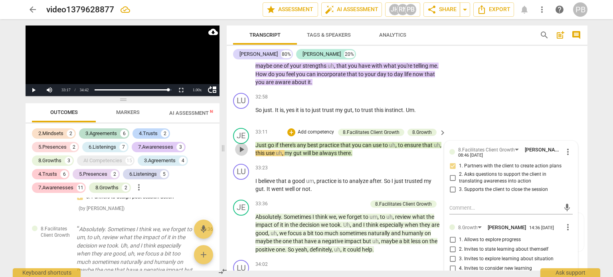
click at [243, 145] on span "play_arrow" at bounding box center [242, 150] width 10 height 10
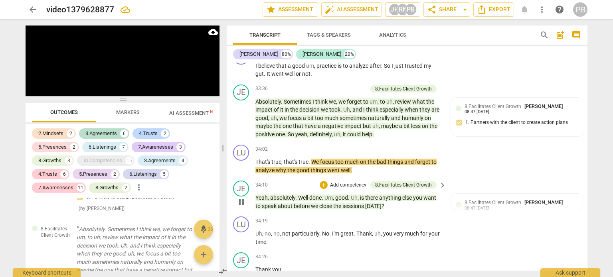
scroll to position [4145, 0]
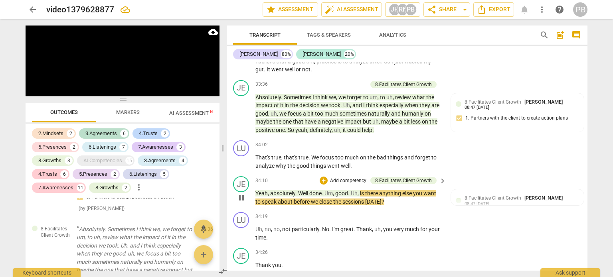
click at [345, 178] on p "Add competency" at bounding box center [348, 181] width 38 height 7
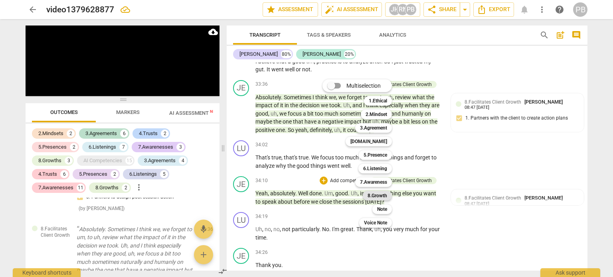
click at [377, 194] on b "8.Growth" at bounding box center [378, 196] width 20 height 10
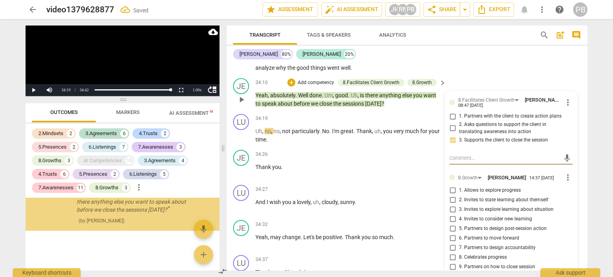
scroll to position [4261, 0]
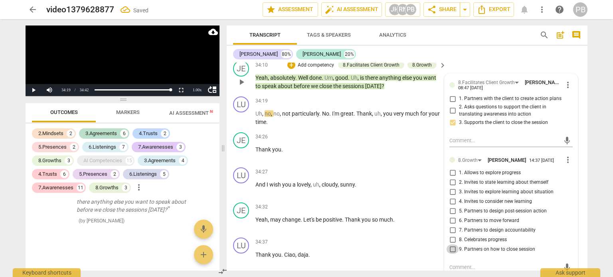
click at [450, 245] on input "9. Partners on how to close session" at bounding box center [452, 250] width 13 height 10
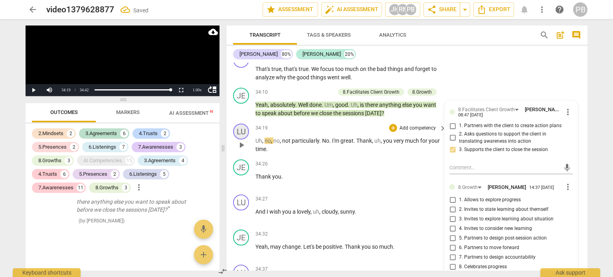
scroll to position [4221, 0]
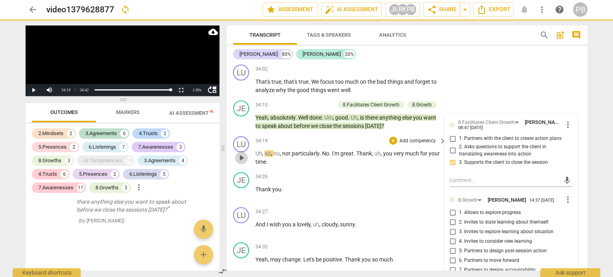
click at [246, 153] on span "play_arrow" at bounding box center [241, 158] width 13 height 10
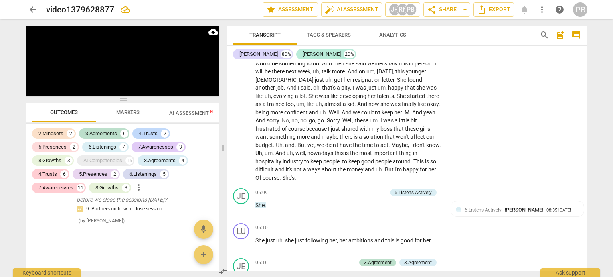
scroll to position [0, 0]
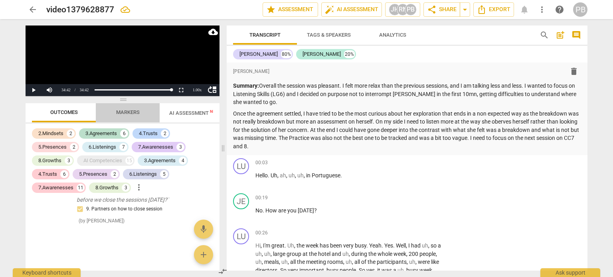
click at [137, 112] on span "Markers" at bounding box center [128, 112] width 24 height 6
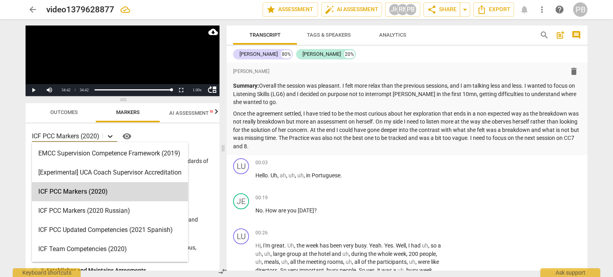
click at [114, 138] on icon at bounding box center [110, 137] width 8 height 8
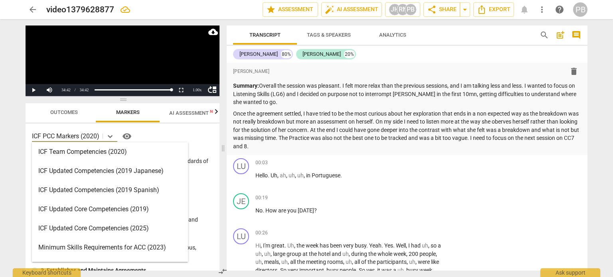
scroll to position [80, 0]
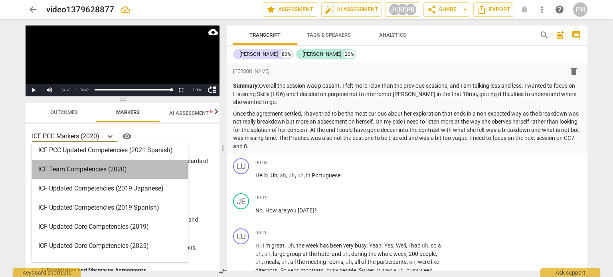
click at [96, 169] on div "ICF Team Competencies (2020)" at bounding box center [110, 169] width 156 height 19
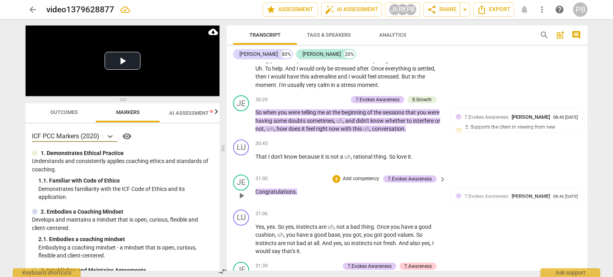
scroll to position [3713, 0]
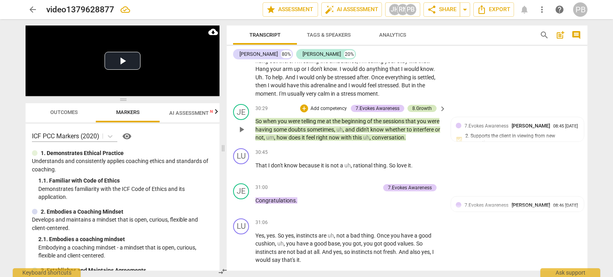
click at [418, 105] on div "8.Growth" at bounding box center [422, 108] width 20 height 7
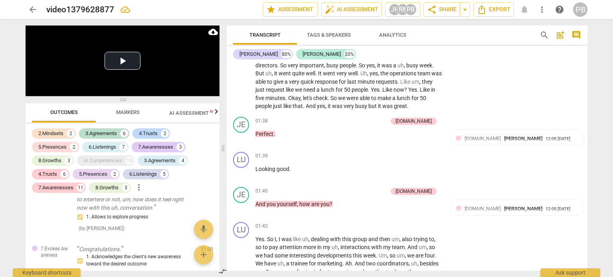
scroll to position [0, 0]
